Goal: Browse casually: Explore the website without a specific task or goal

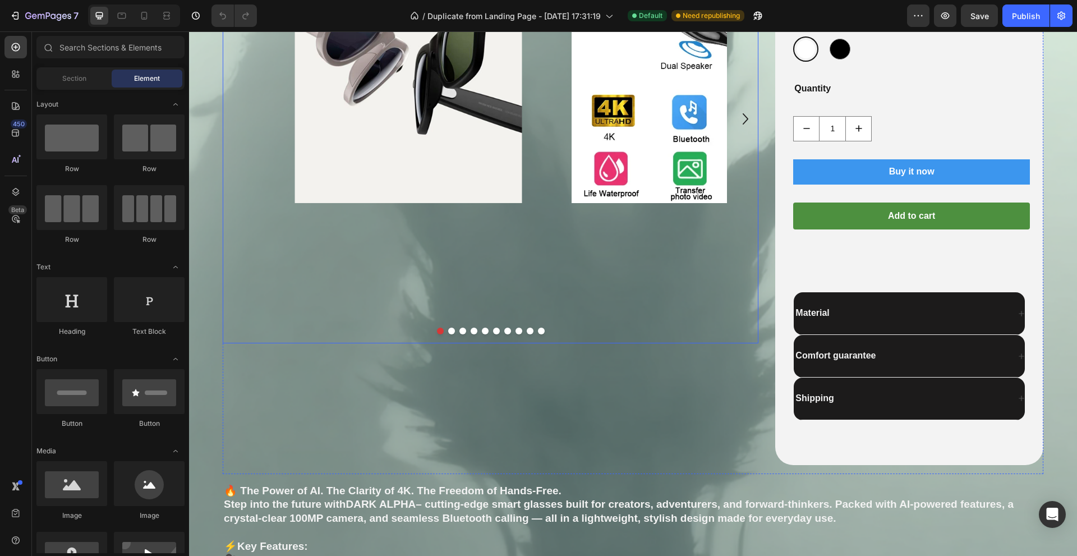
scroll to position [898, 0]
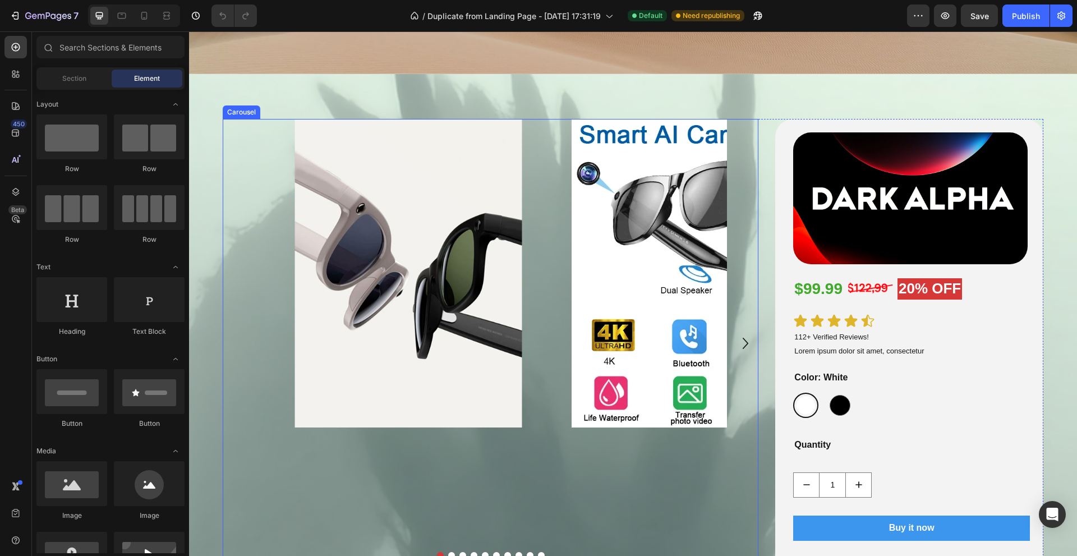
click at [737, 338] on icon "Carousel Next Arrow" at bounding box center [746, 343] width 22 height 56
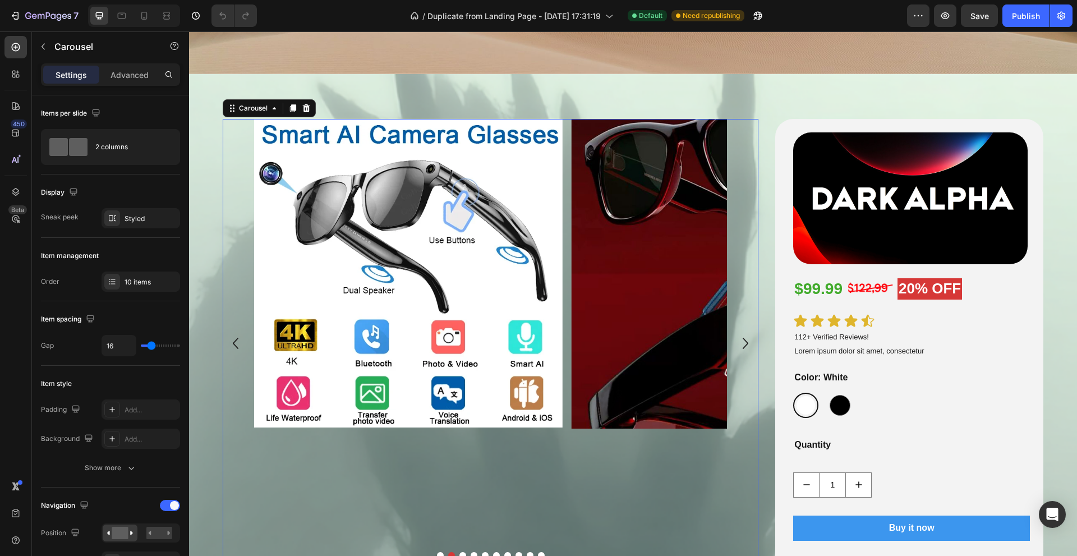
click at [742, 338] on icon "Carousel Next Arrow" at bounding box center [746, 343] width 22 height 56
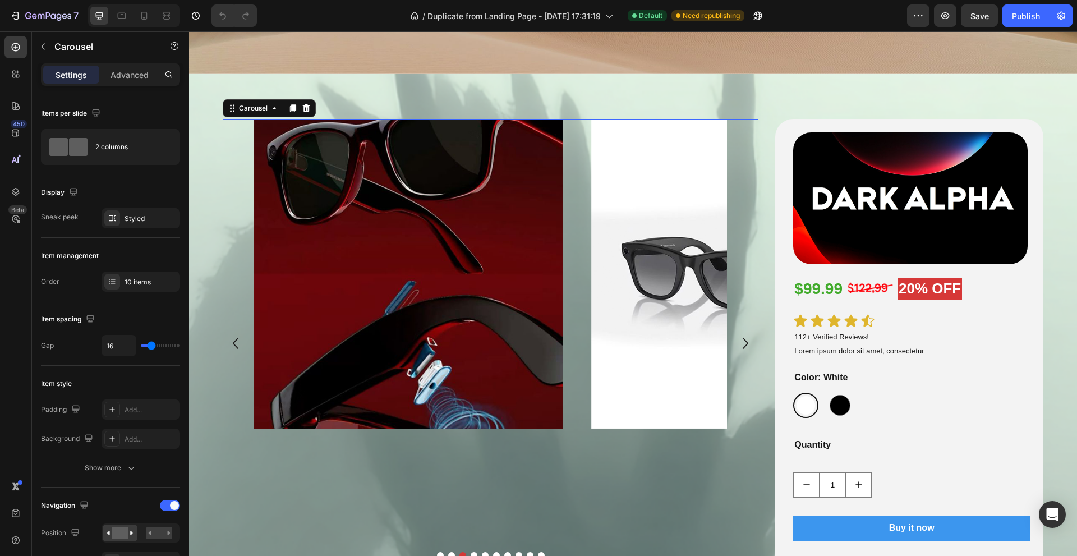
click at [742, 338] on icon "Carousel Next Arrow" at bounding box center [746, 343] width 22 height 56
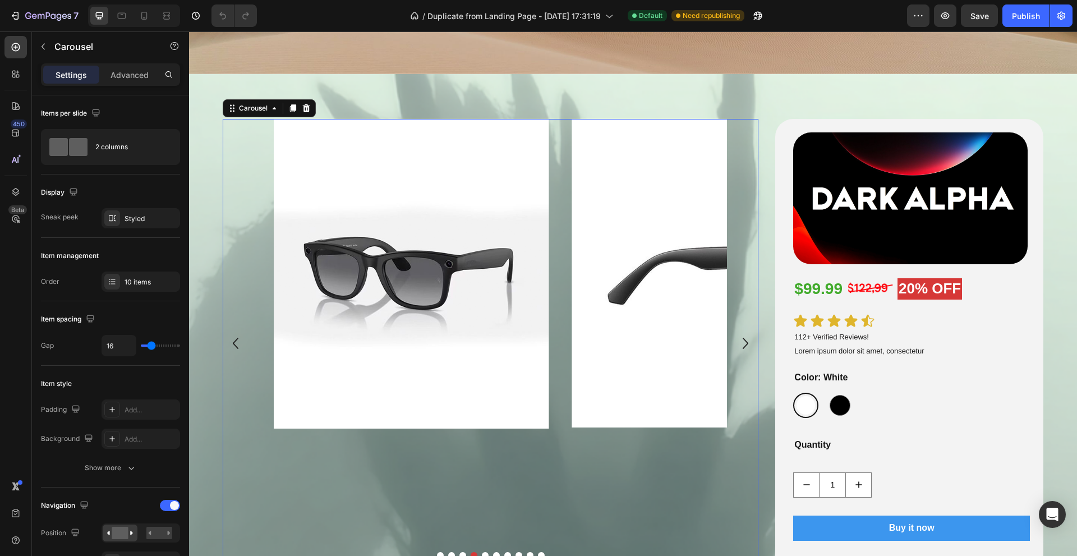
click at [742, 338] on icon "Carousel Next Arrow" at bounding box center [746, 343] width 22 height 56
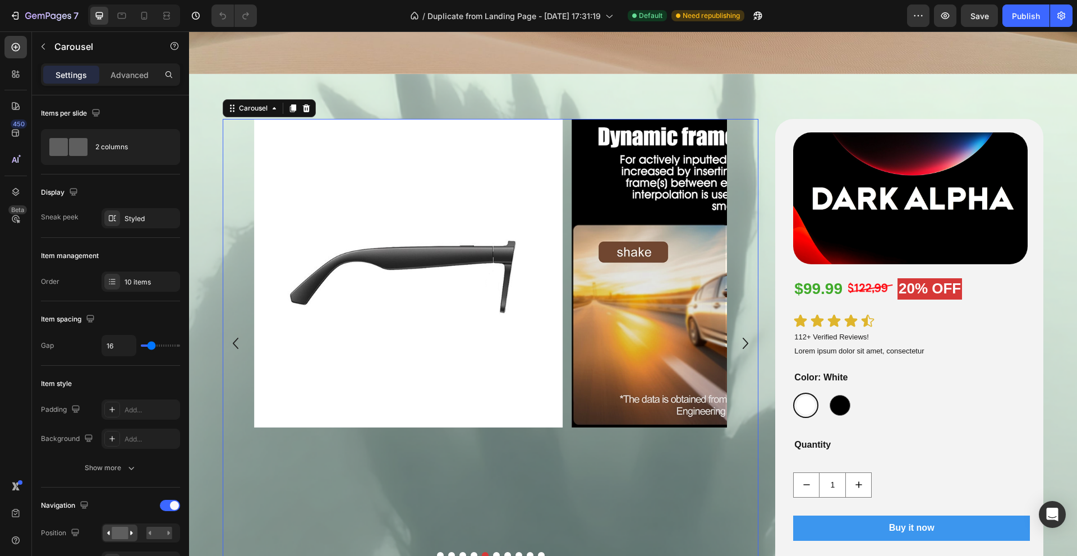
click at [742, 338] on icon "Carousel Next Arrow" at bounding box center [746, 343] width 22 height 56
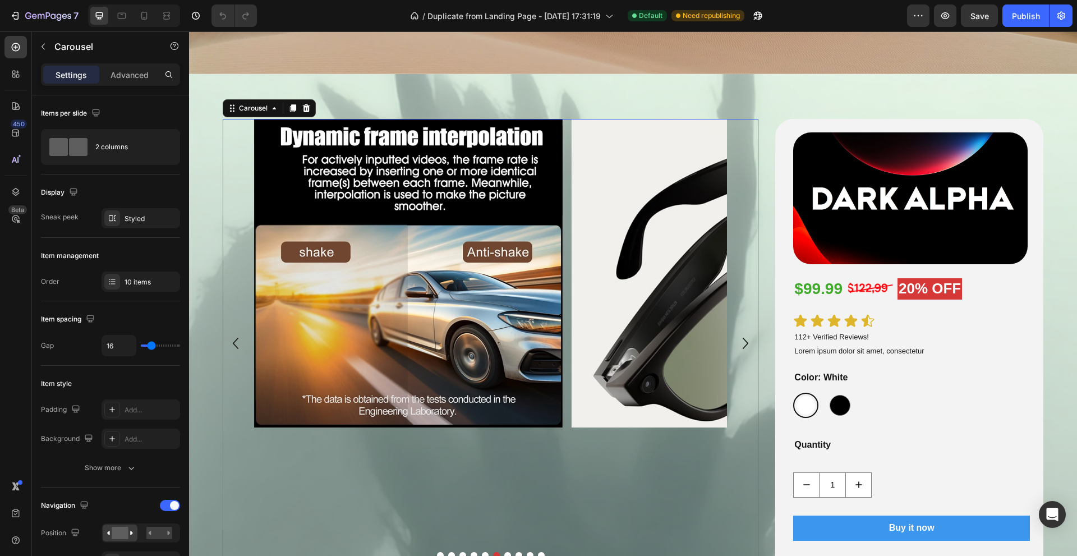
click at [742, 338] on icon "Carousel Next Arrow" at bounding box center [746, 343] width 22 height 56
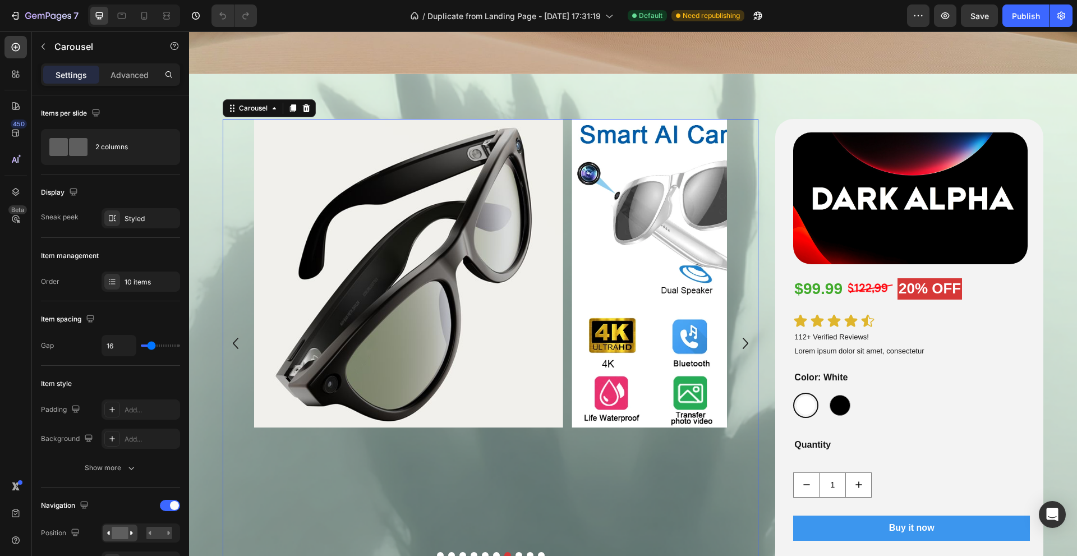
click at [742, 338] on icon "Carousel Next Arrow" at bounding box center [746, 343] width 22 height 56
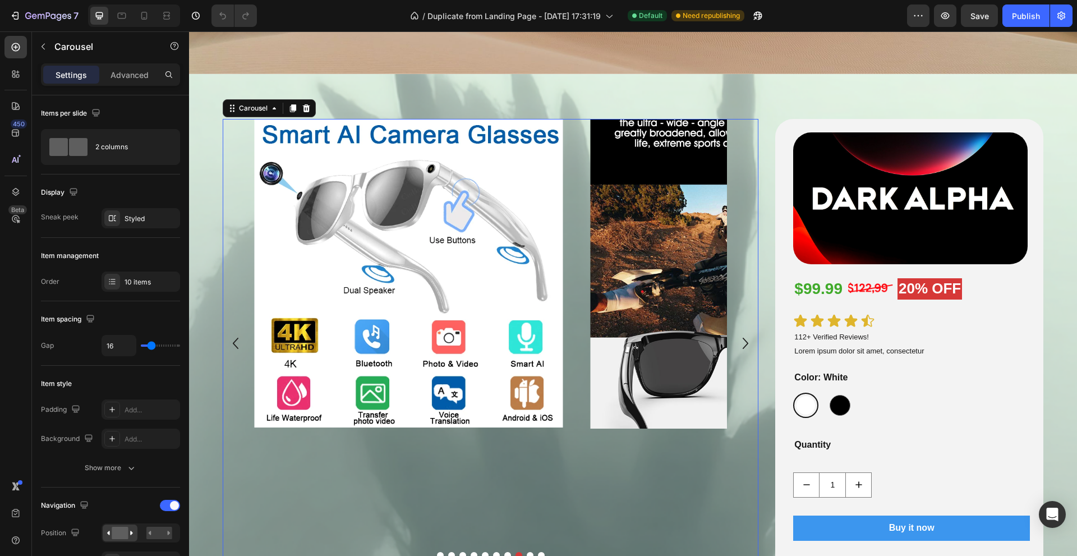
click at [742, 338] on icon "Carousel Next Arrow" at bounding box center [746, 343] width 22 height 56
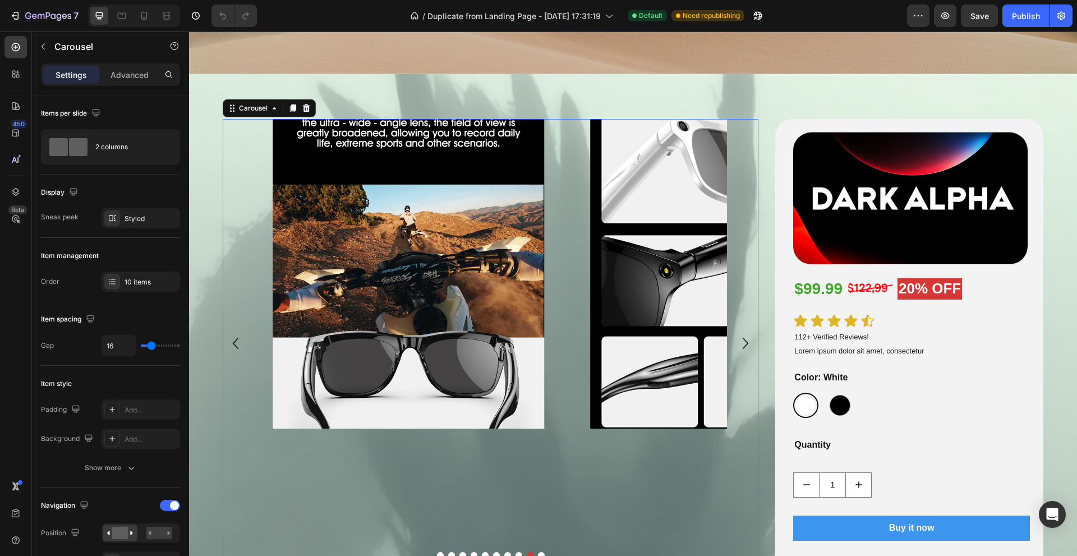
click at [742, 338] on icon "Carousel Next Arrow" at bounding box center [746, 343] width 22 height 56
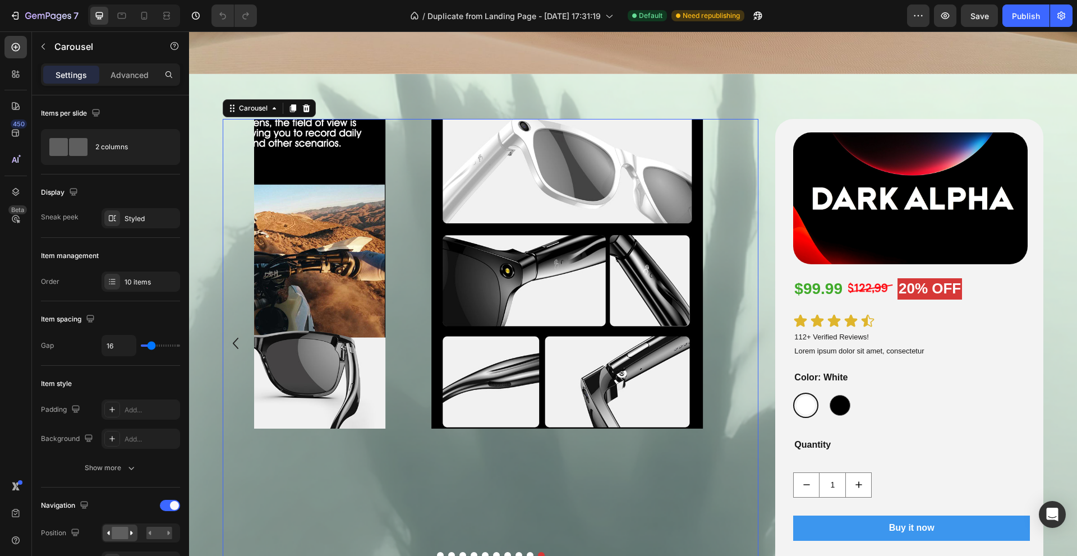
click at [742, 338] on div "Image Image Image Image Image Image Image Image Image Image" at bounding box center [491, 343] width 536 height 449
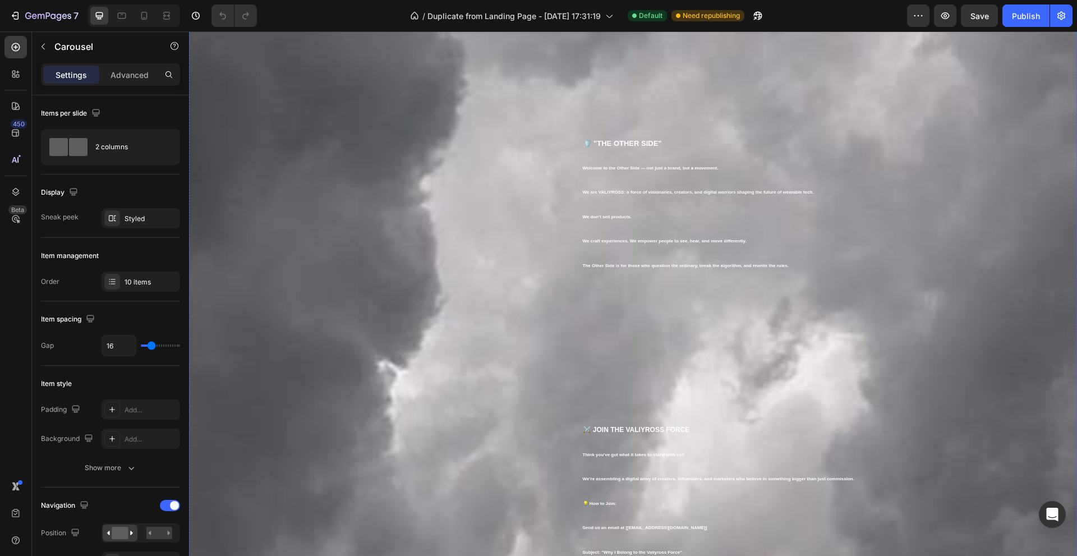
scroll to position [3255, 0]
